Goal: Information Seeking & Learning: Learn about a topic

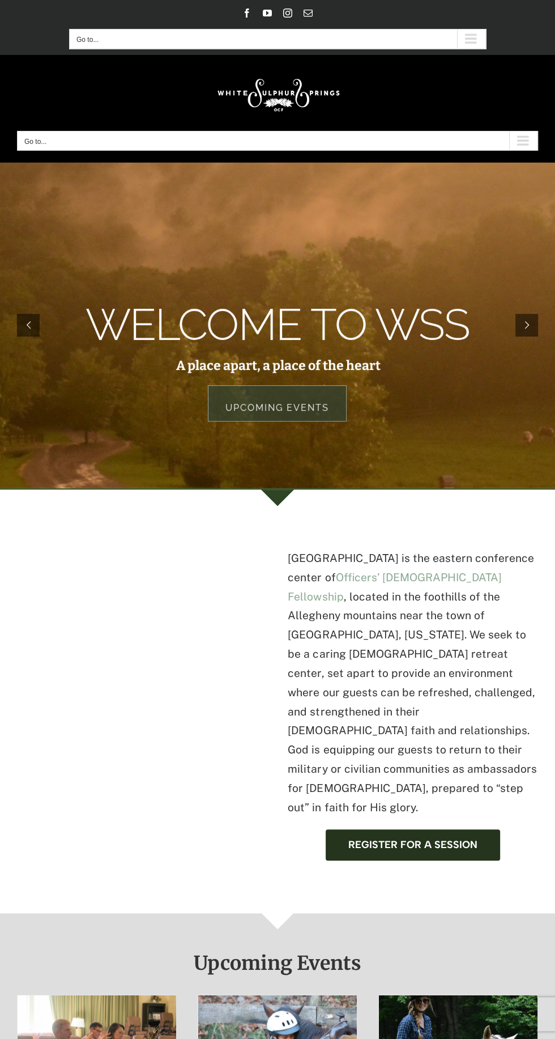
click at [524, 140] on div "Main Menu Mobile" at bounding box center [523, 140] width 28 height 19
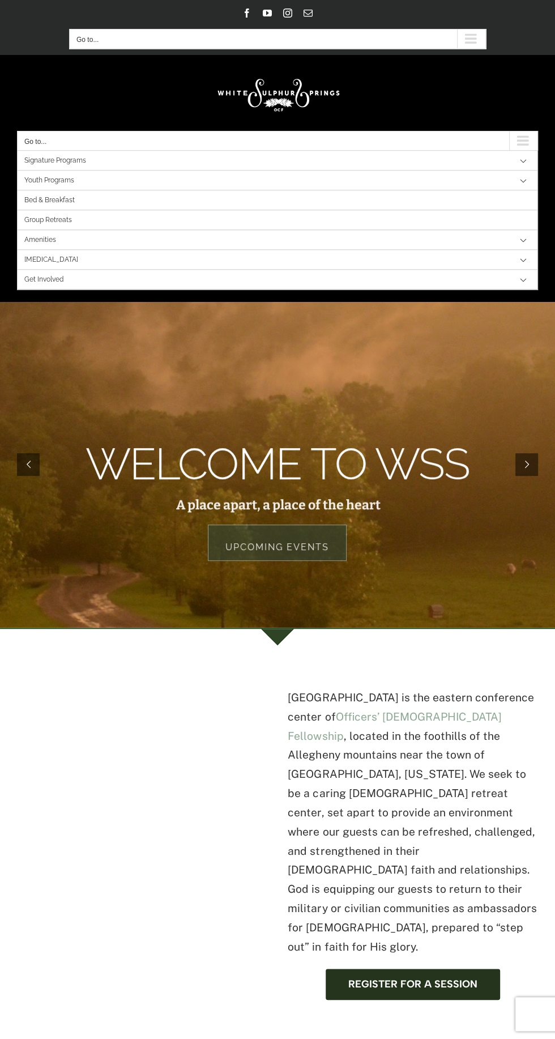
click at [48, 261] on link "[MEDICAL_DATA]" at bounding box center [278, 260] width 520 height 20
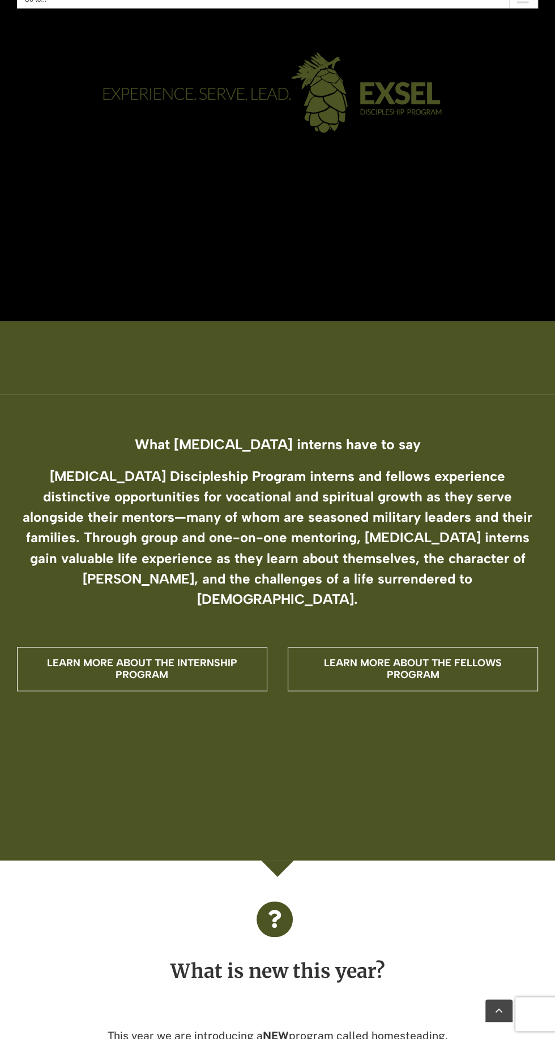
scroll to position [155, 0]
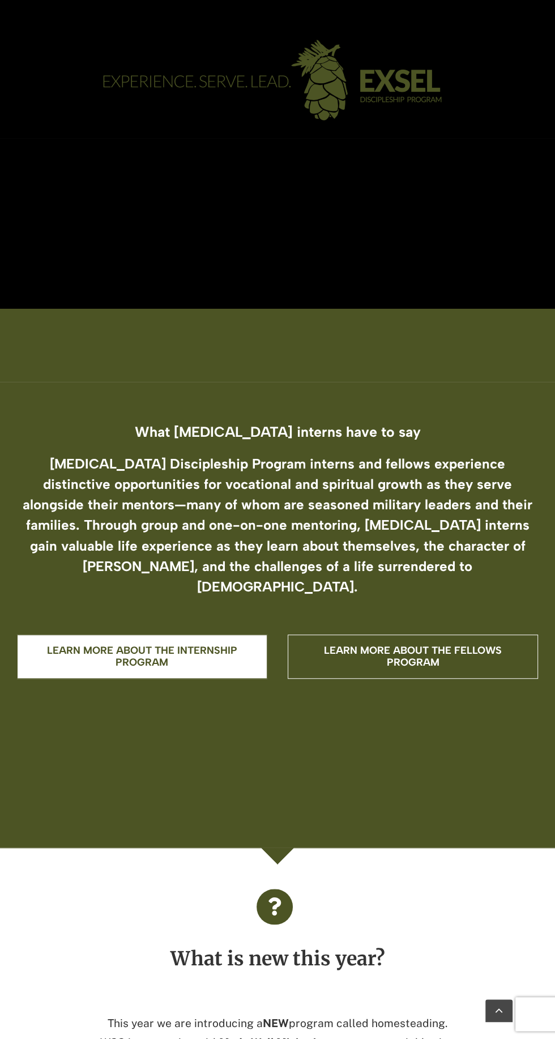
click at [204, 645] on span "Learn more about the internship program" at bounding box center [142, 657] width 204 height 24
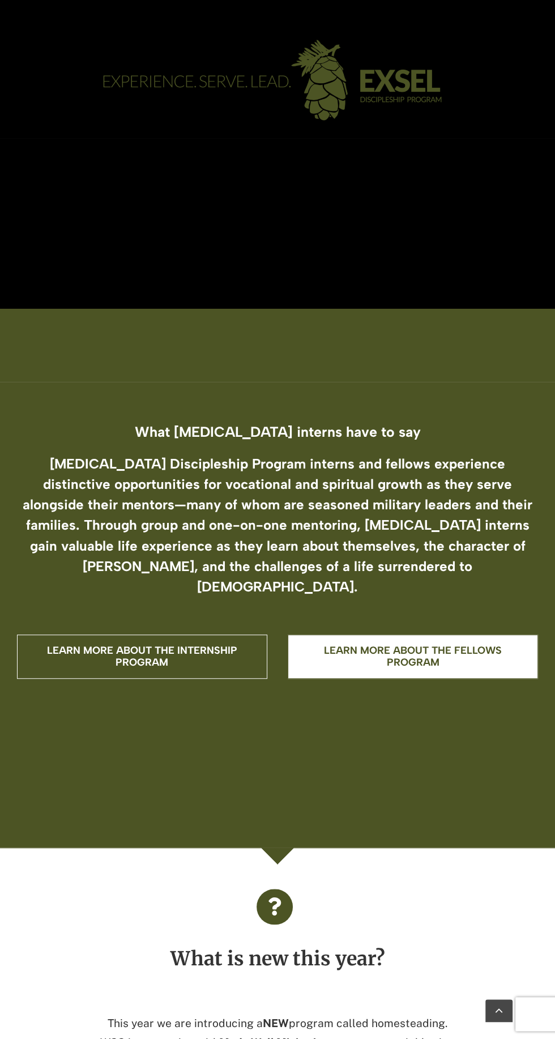
click at [506, 645] on span "Learn more about the fellows program" at bounding box center [413, 657] width 204 height 24
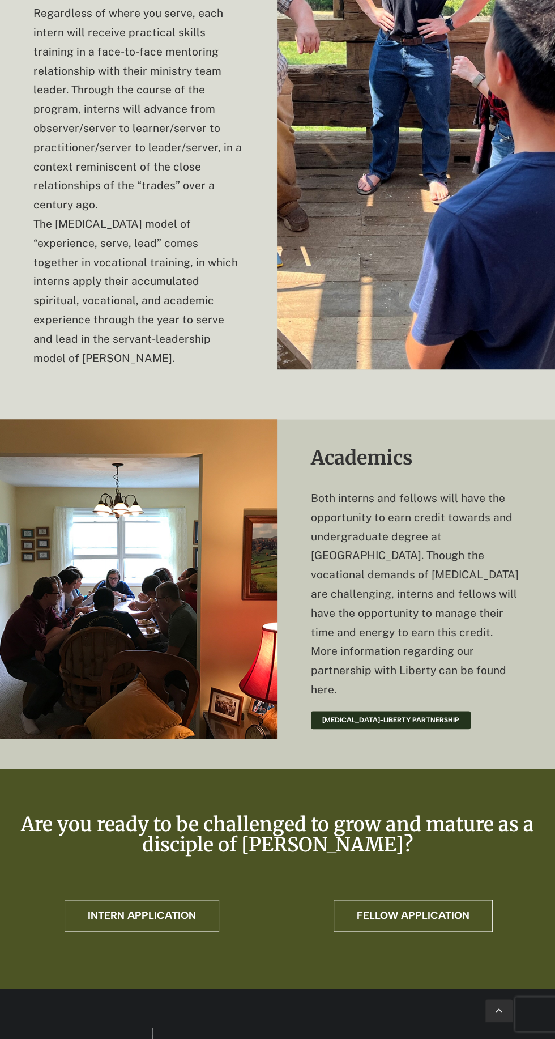
scroll to position [3255, 0]
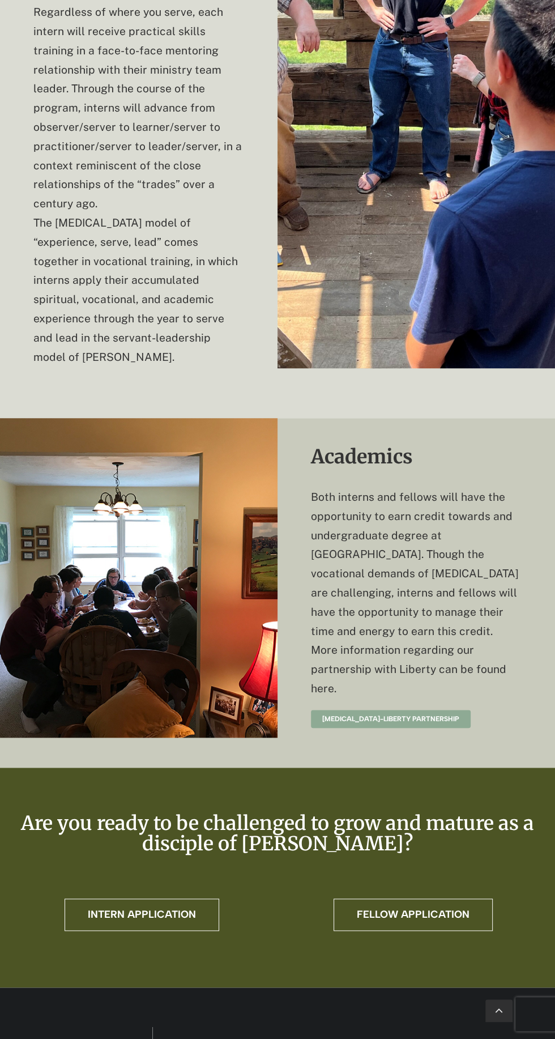
click at [389, 710] on link "EXSEL-Liberty partnership" at bounding box center [391, 719] width 160 height 18
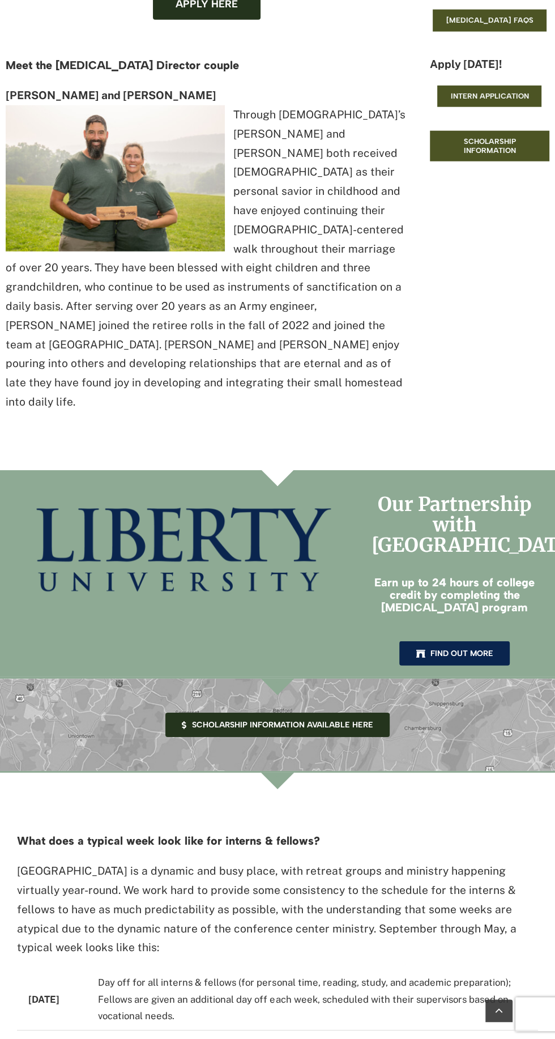
scroll to position [1865, 0]
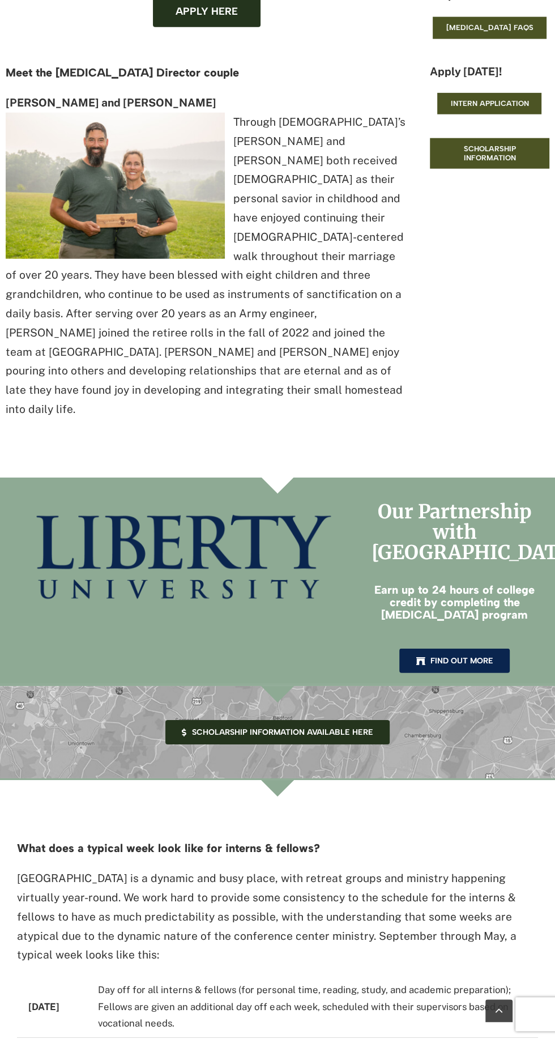
click at [487, 685] on div at bounding box center [277, 686] width 555 height 2
click at [470, 649] on link "Find out more" at bounding box center [454, 661] width 110 height 24
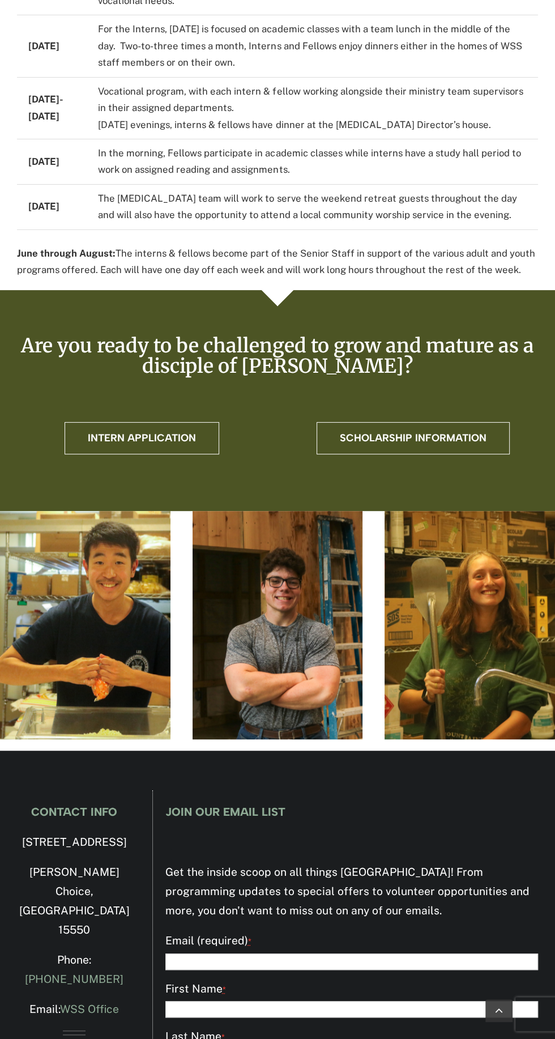
scroll to position [2905, 0]
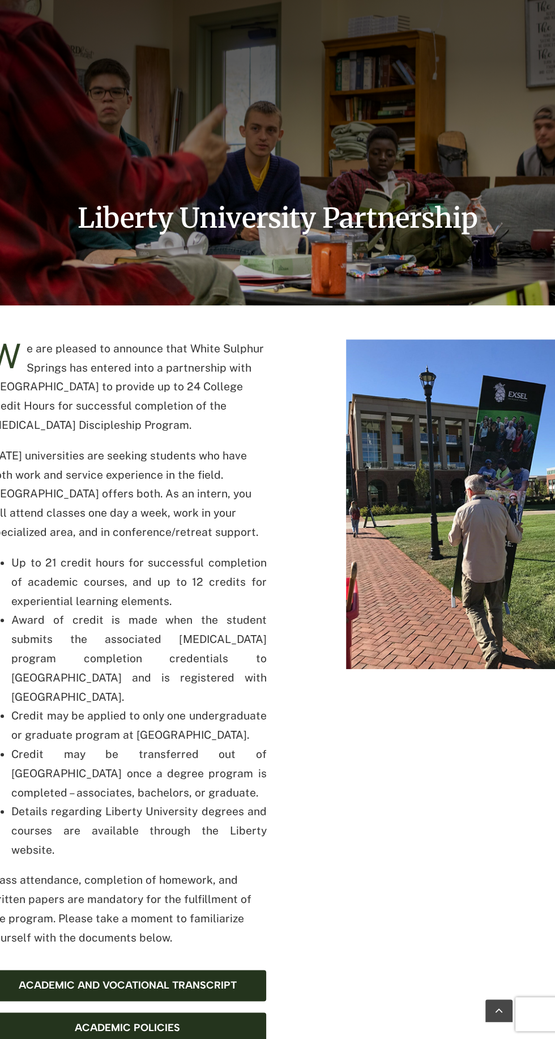
scroll to position [135, 0]
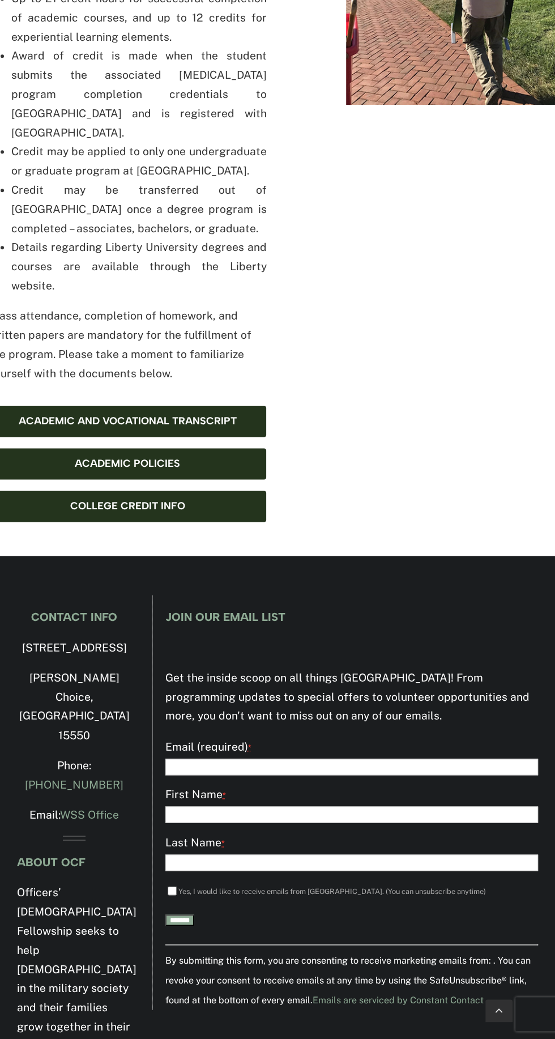
scroll to position [734, 0]
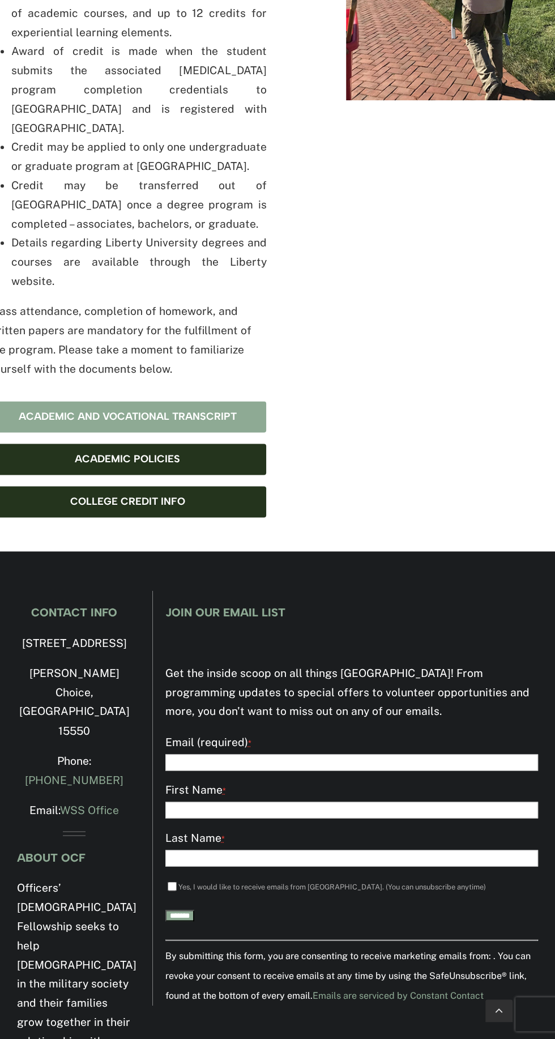
click at [233, 411] on span "Academic and Vocational Transcript" at bounding box center [128, 417] width 218 height 12
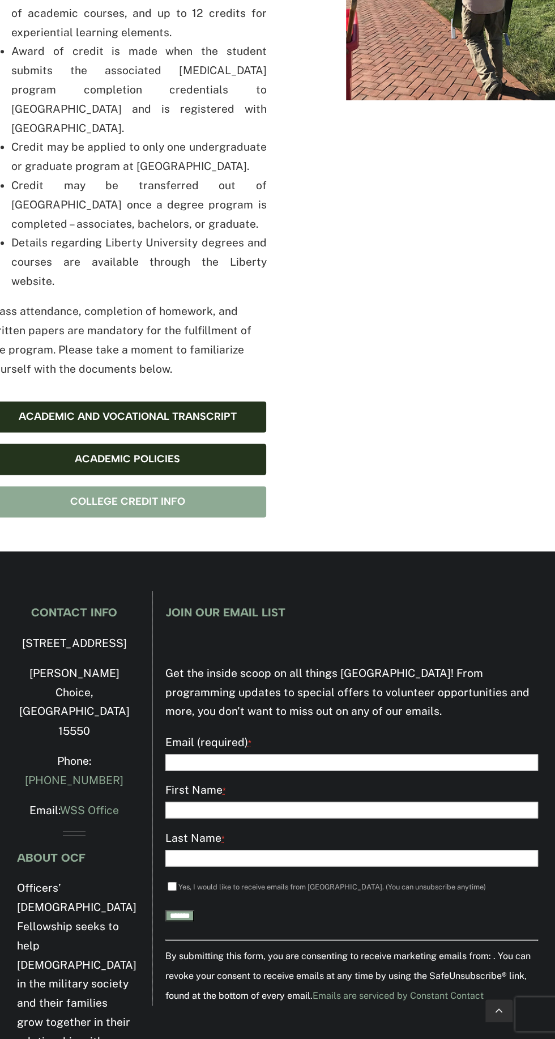
click at [209, 486] on link "College Credit Info" at bounding box center [128, 501] width 278 height 31
